Goal: Task Accomplishment & Management: Manage account settings

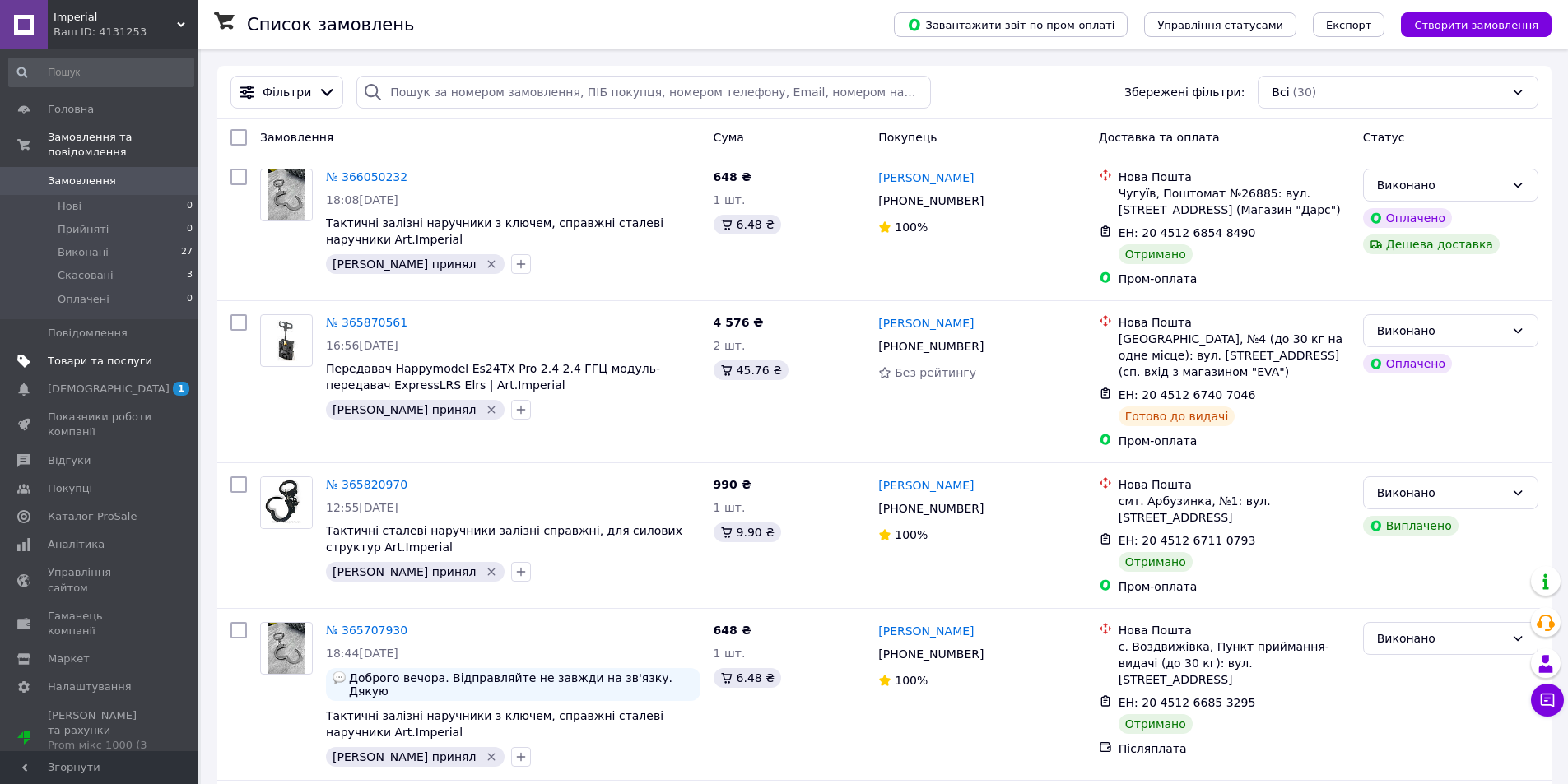
click at [108, 347] on link "Товари та послуги" at bounding box center [101, 361] width 202 height 28
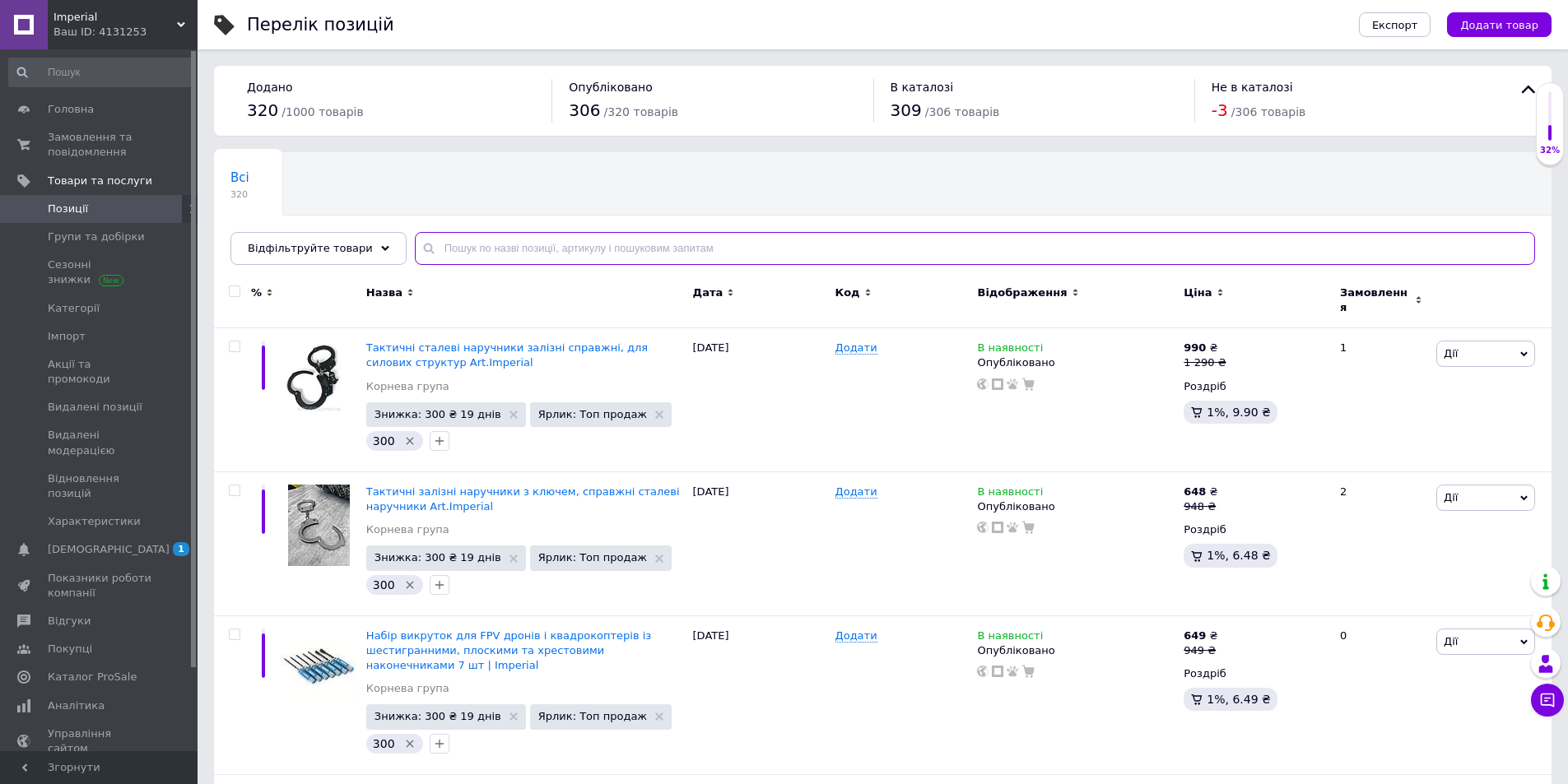
click at [516, 238] on input "text" at bounding box center [975, 248] width 1120 height 32
type input "M6DAC V2"
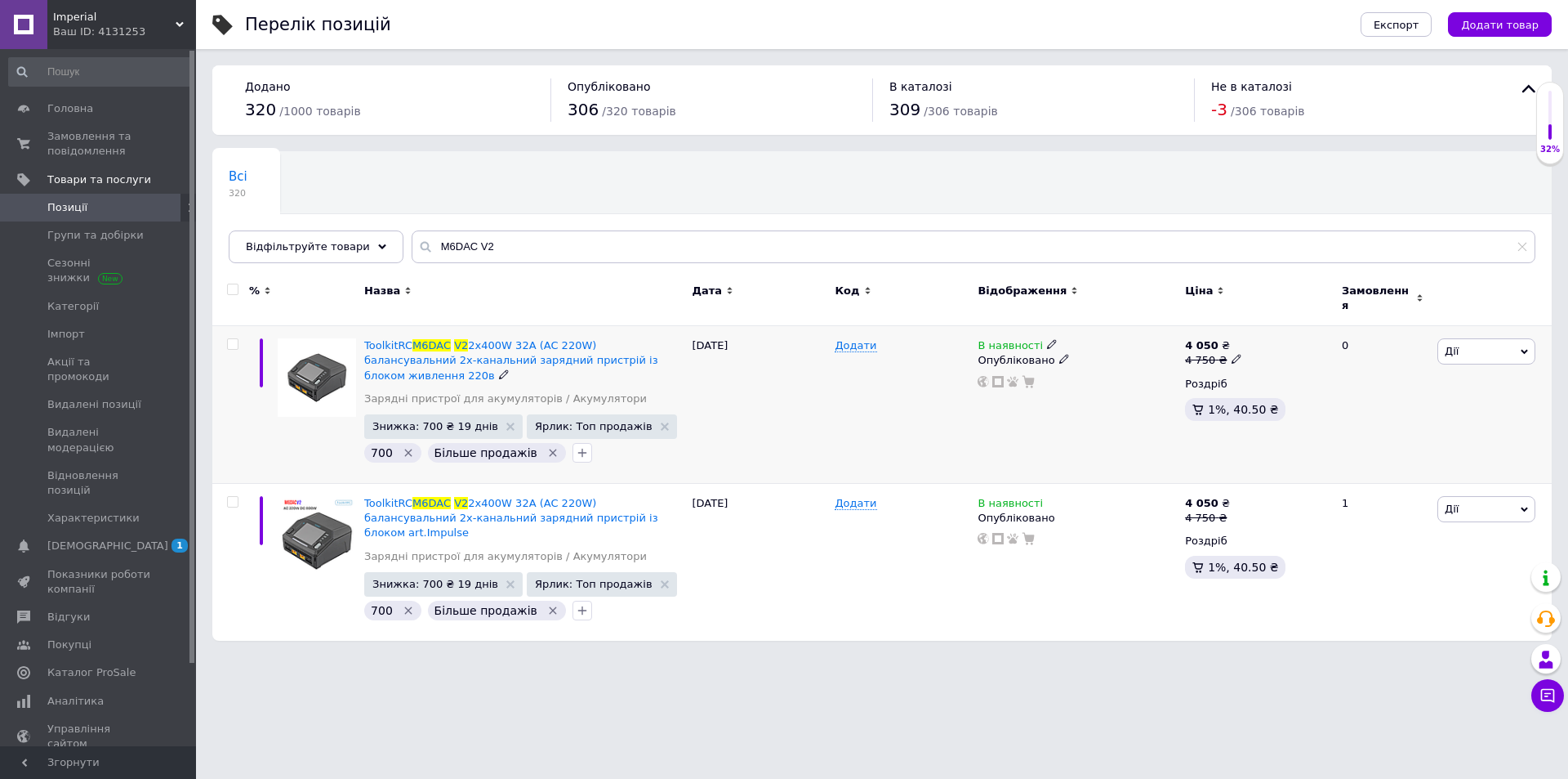
click at [1232, 354] on icon at bounding box center [1236, 359] width 10 height 10
click at [1291, 319] on input "4750" at bounding box center [1312, 334] width 125 height 32
type input "4950"
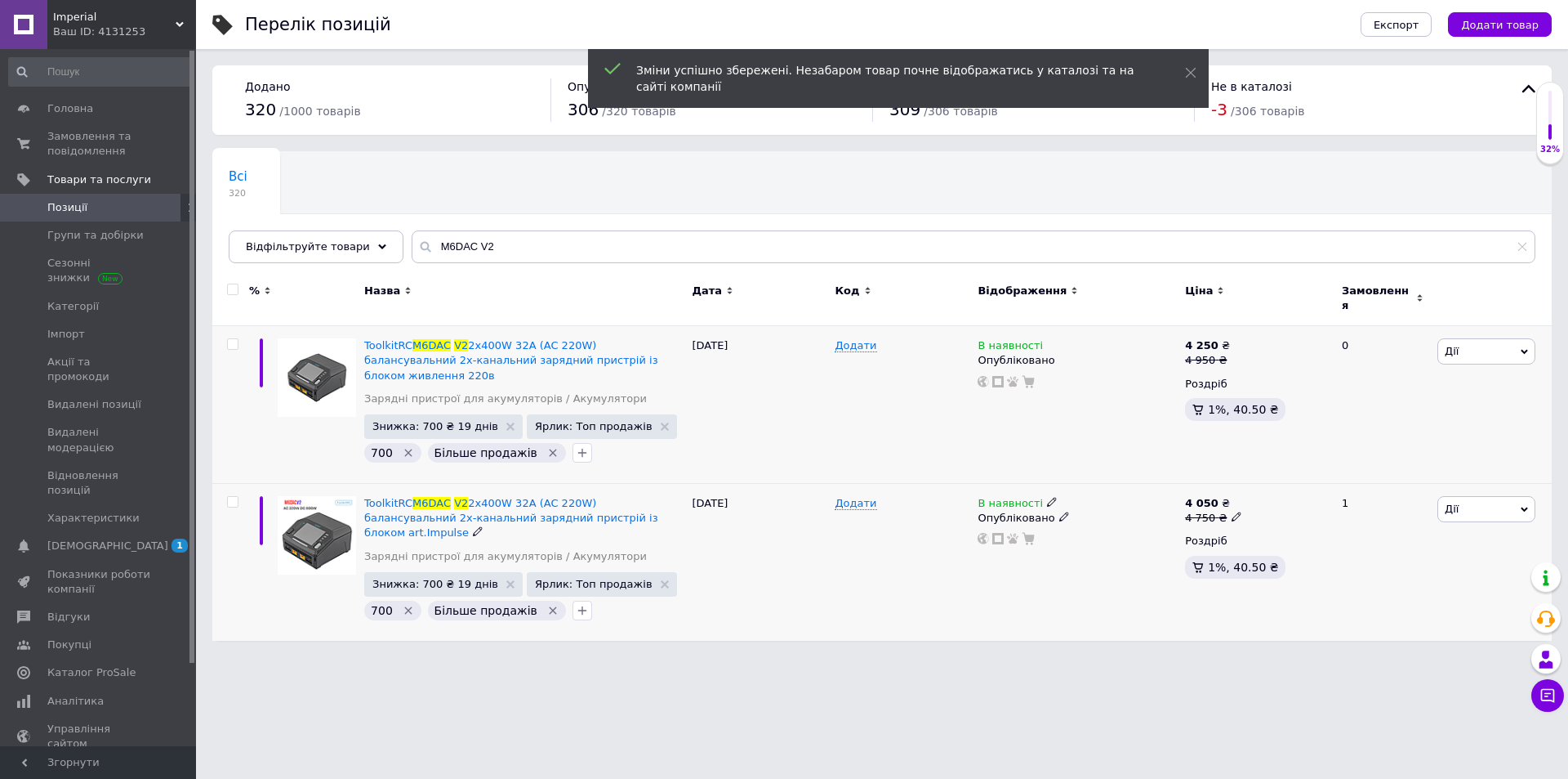
click at [1219, 511] on div "4 750 ₴" at bounding box center [1213, 518] width 56 height 14
click at [1267, 476] on input "4750" at bounding box center [1312, 492] width 125 height 32
type input "9"
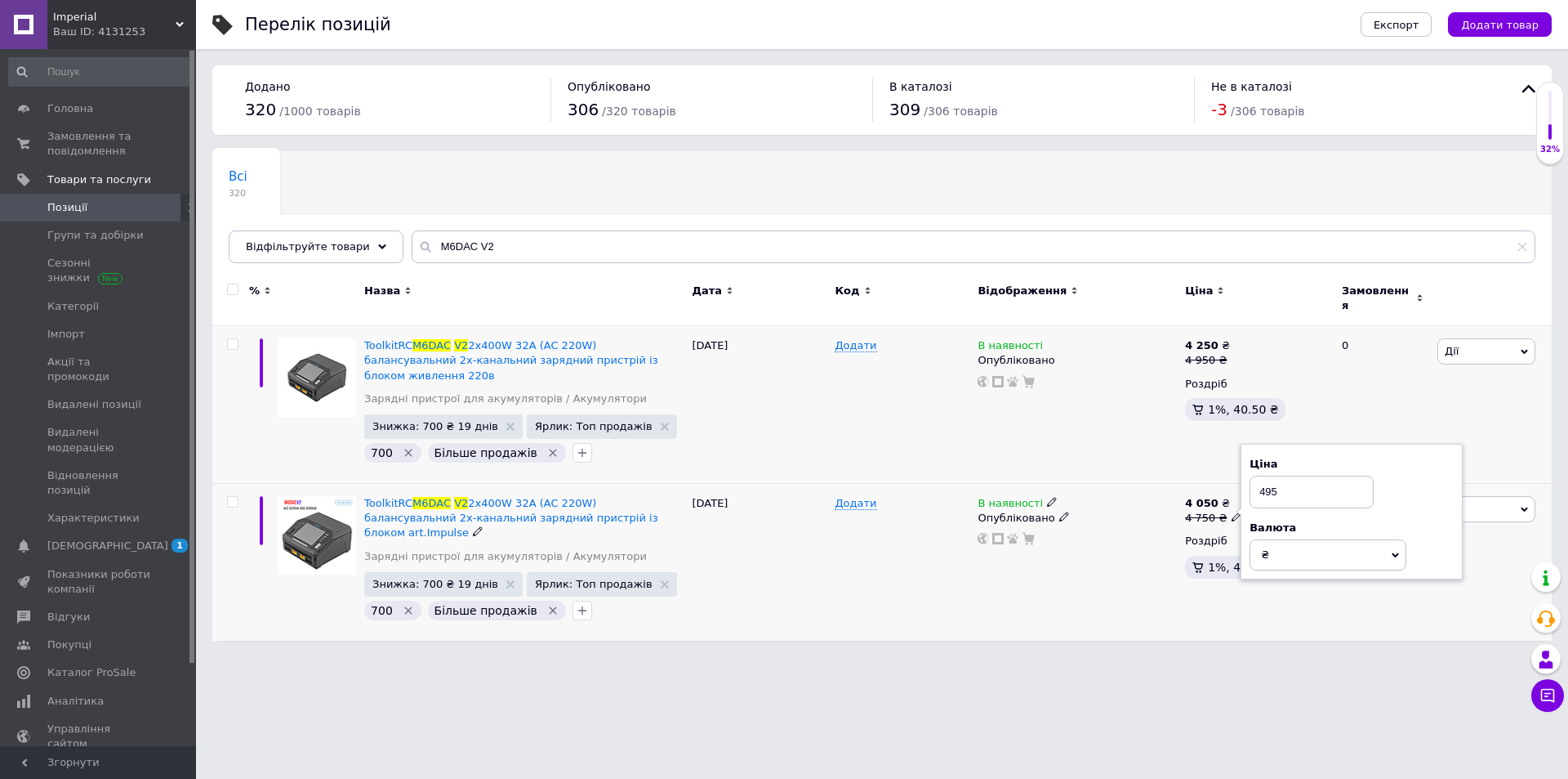
type input "4950"
click at [146, 151] on span "Замовлення та повідомлення" at bounding box center [99, 143] width 104 height 30
